Goal: Transaction & Acquisition: Purchase product/service

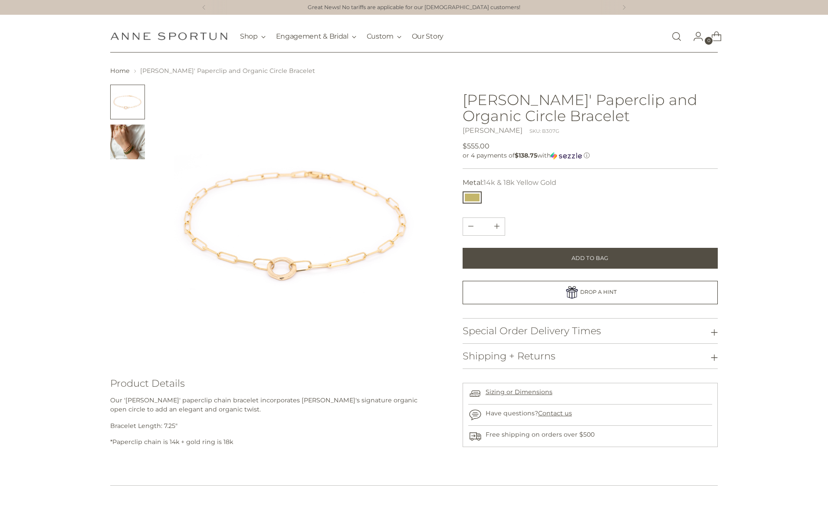
click at [127, 150] on img "Change image to image 2" at bounding box center [127, 142] width 35 height 35
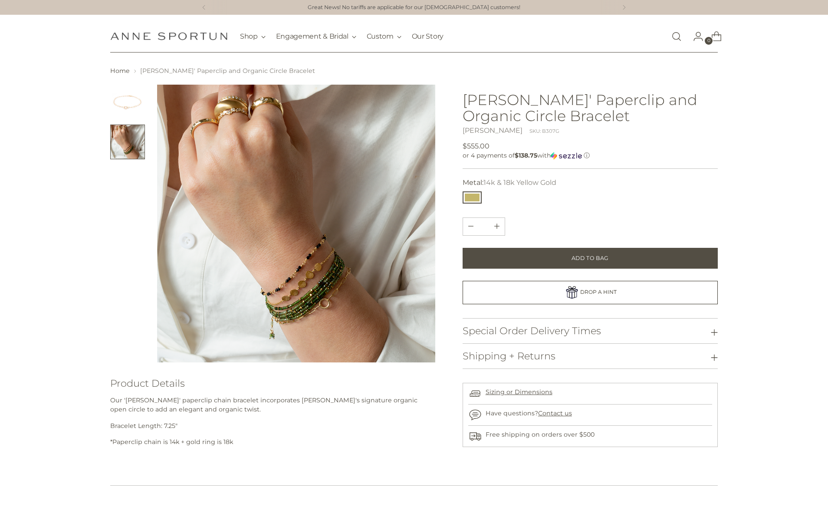
click at [323, 309] on img at bounding box center [296, 224] width 278 height 278
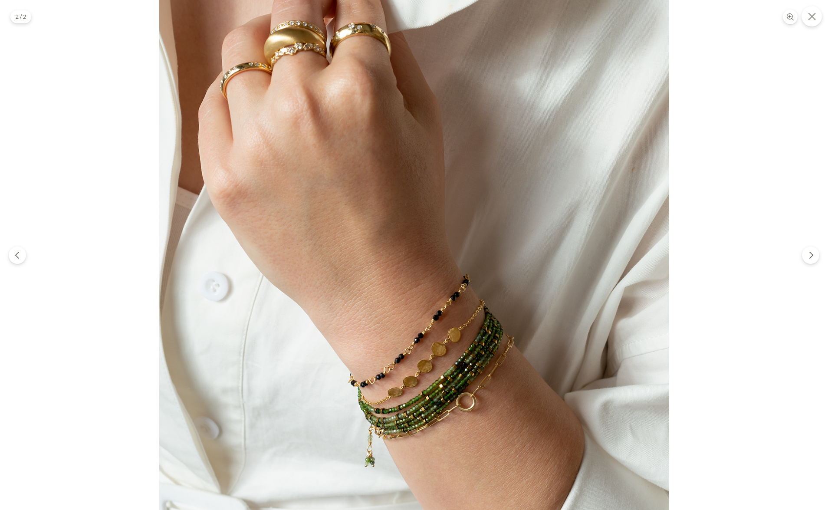
click at [815, 20] on button "Close" at bounding box center [812, 16] width 20 height 20
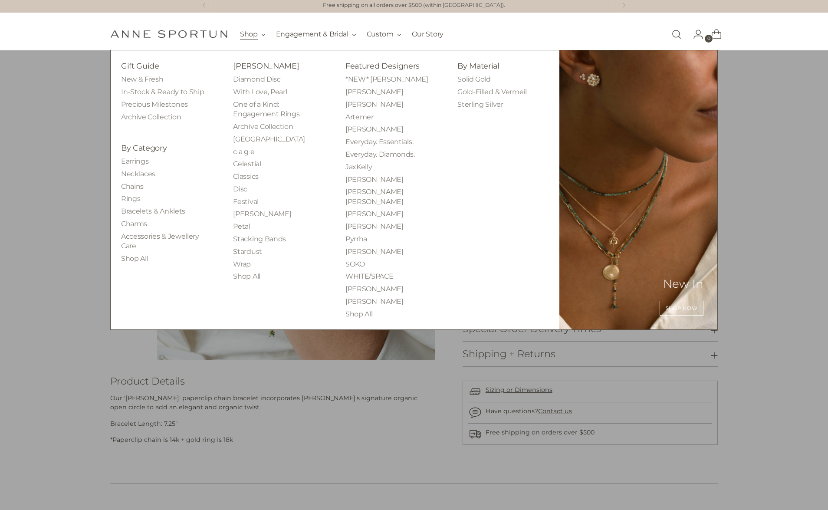
scroll to position [2, 0]
click at [150, 214] on link "Bracelets & Anklets" at bounding box center [153, 211] width 64 height 8
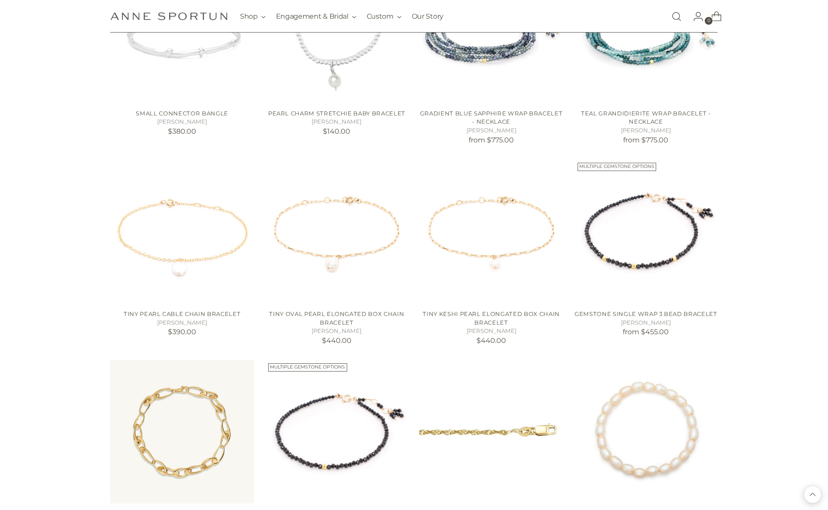
scroll to position [642, 0]
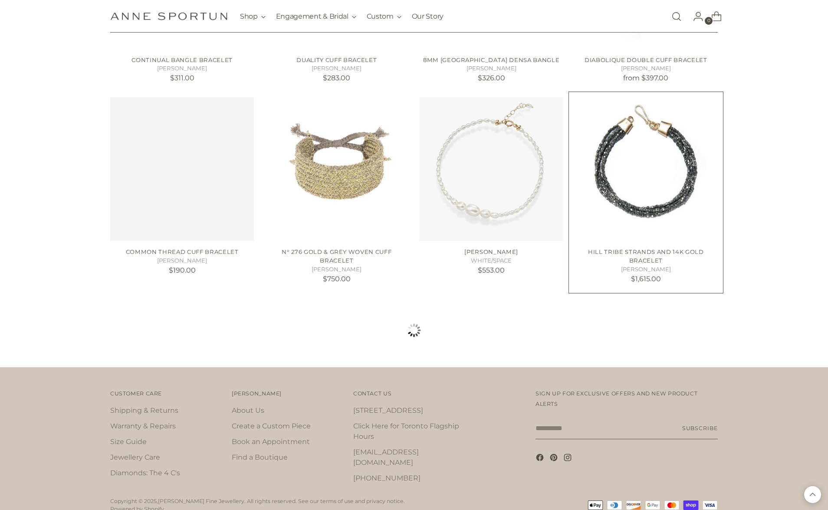
scroll to position [1518, 0]
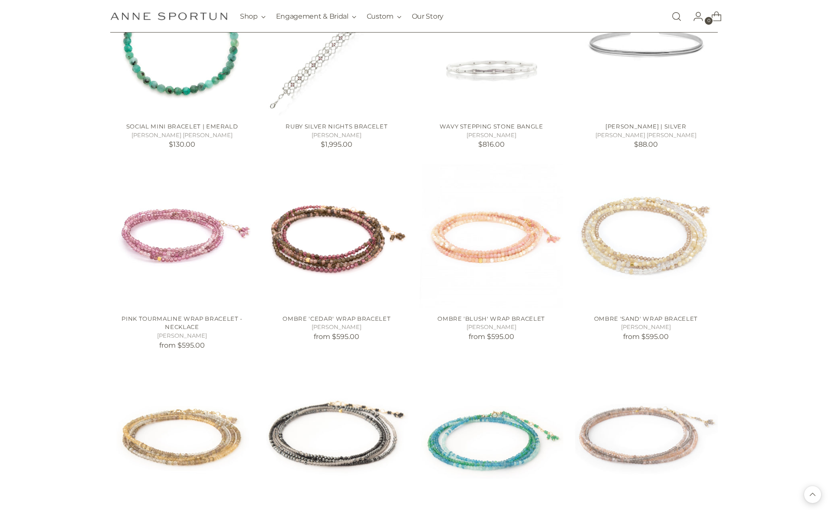
scroll to position [1835, 0]
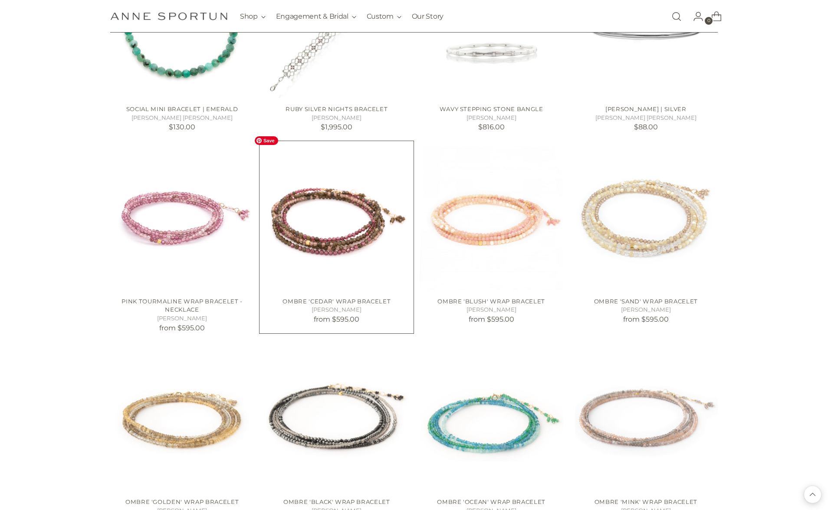
click at [0, 0] on img "Ombre 'Cedar' Wrap Bracelet" at bounding box center [0, 0] width 0 height 0
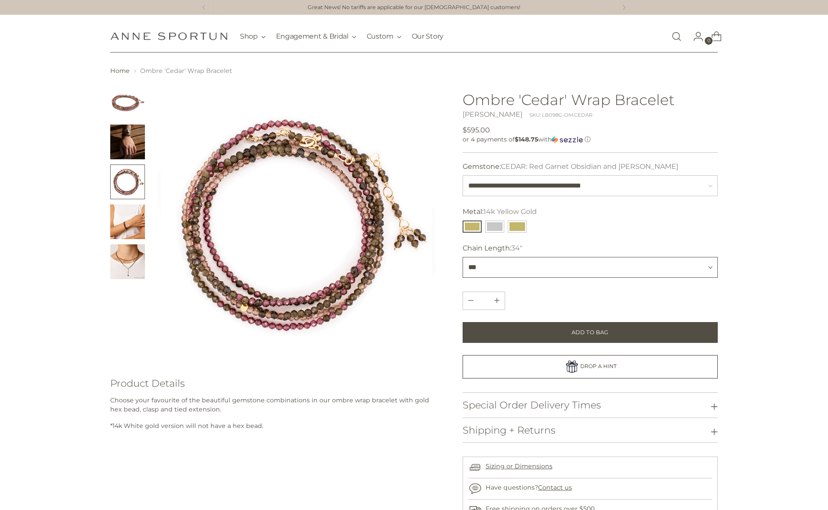
click at [475, 275] on select "*** *** ***" at bounding box center [590, 267] width 255 height 21
select select "***"
click at [463, 257] on select "*** *** ***" at bounding box center [590, 267] width 255 height 21
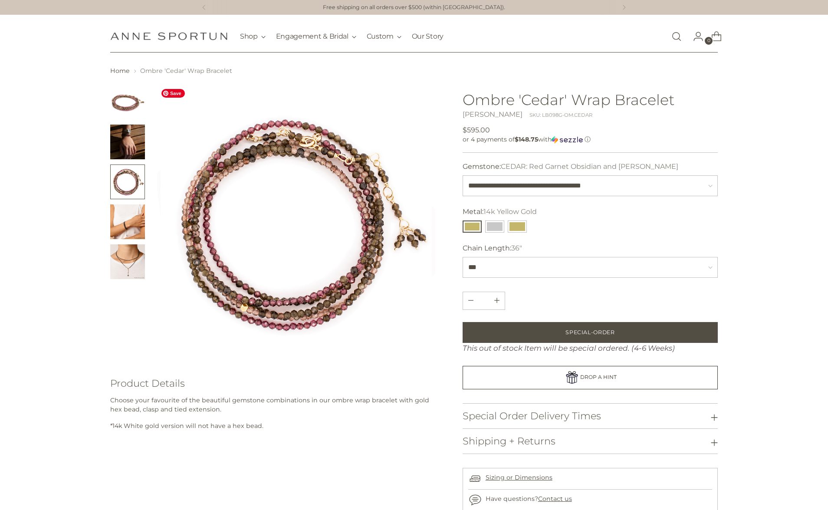
click at [352, 233] on img at bounding box center [296, 224] width 278 height 278
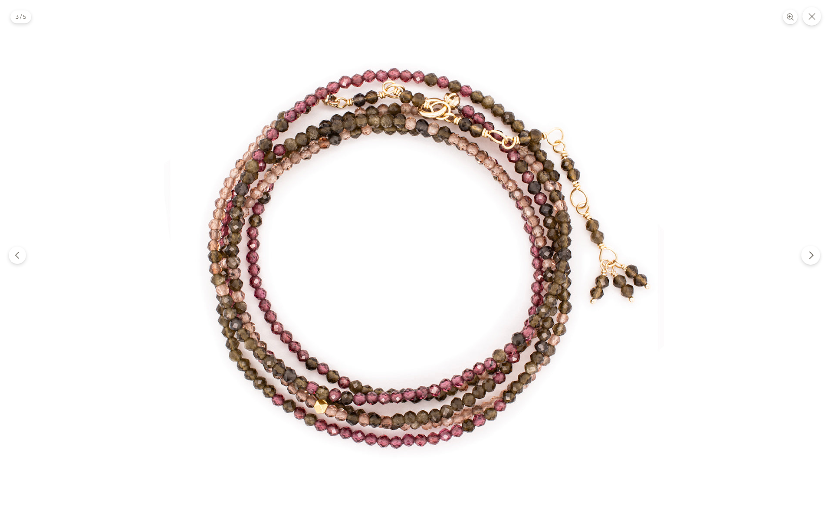
click at [815, 254] on icon "Next" at bounding box center [811, 255] width 9 height 9
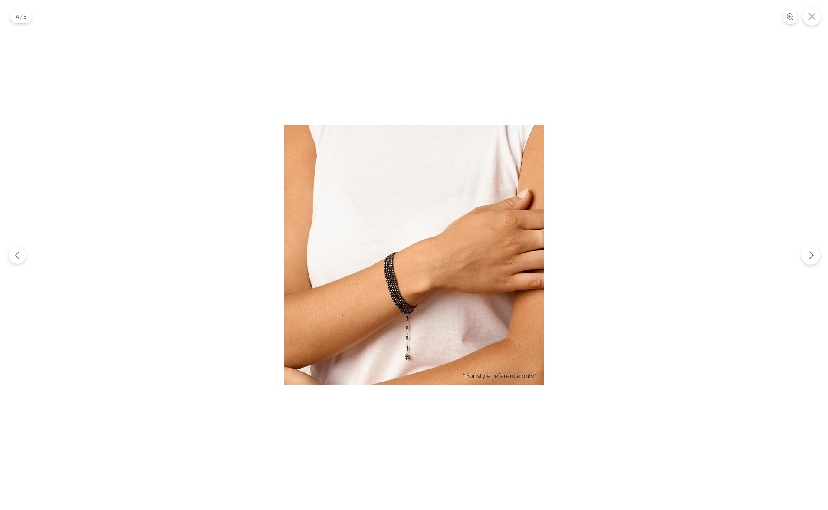
click at [815, 254] on icon "Next" at bounding box center [811, 255] width 9 height 9
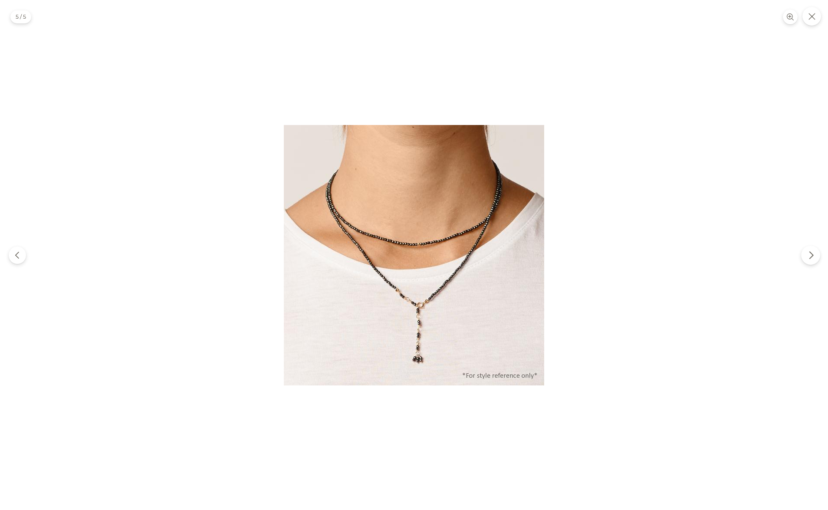
click at [815, 254] on icon "Next" at bounding box center [811, 255] width 9 height 9
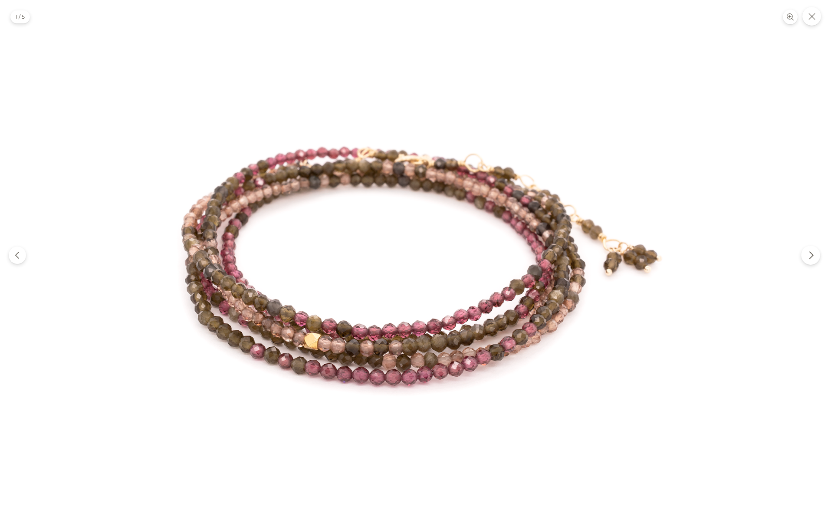
click at [815, 254] on icon "Next" at bounding box center [811, 255] width 9 height 9
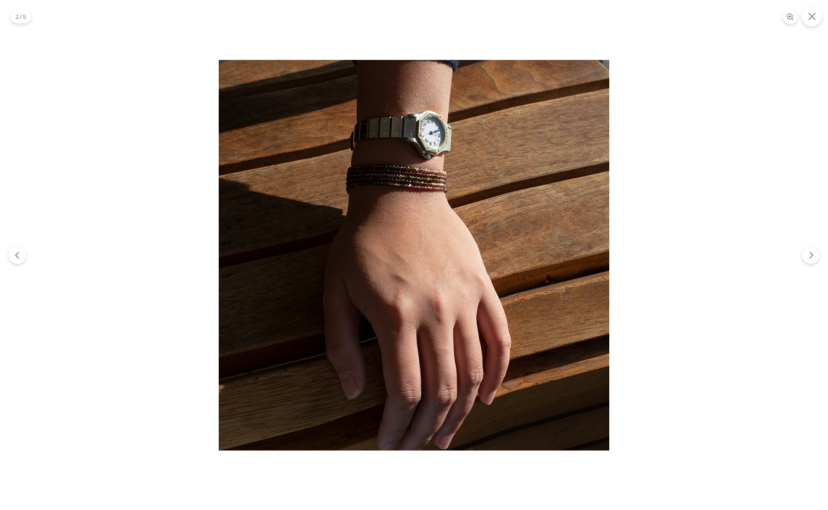
click at [814, 17] on icon "Close" at bounding box center [812, 17] width 8 height 8
